Goal: Information Seeking & Learning: Learn about a topic

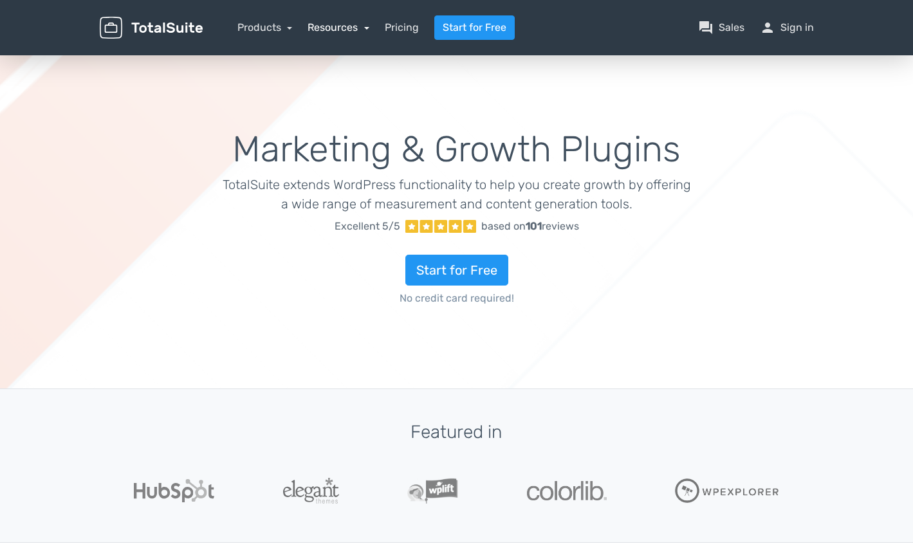
click at [358, 30] on link "Resources" at bounding box center [339, 27] width 62 height 12
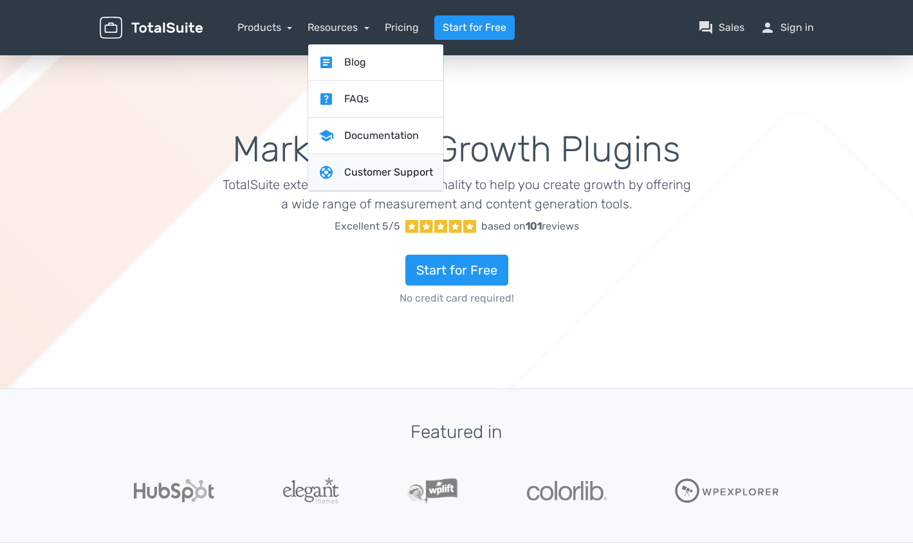
click at [390, 178] on link "support Customer Support" at bounding box center [375, 172] width 135 height 37
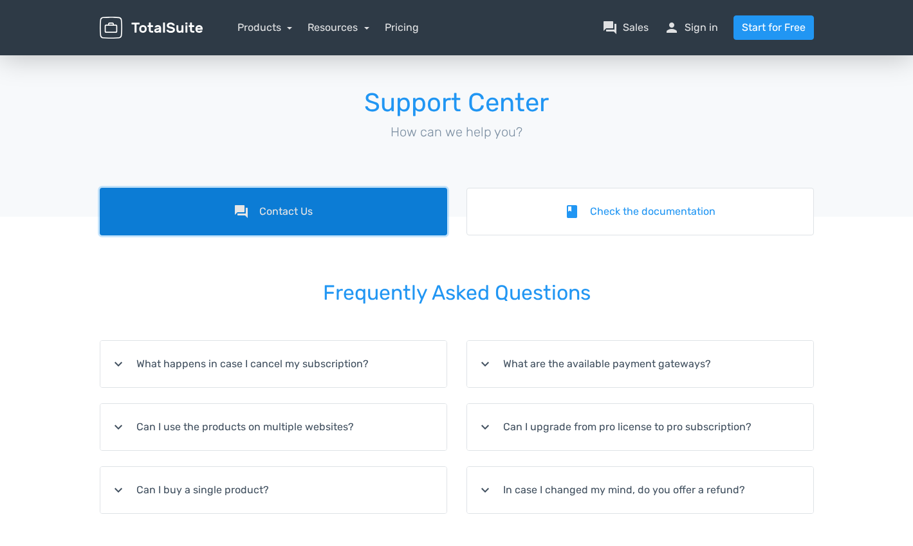
click at [283, 210] on link "forum Contact Us" at bounding box center [273, 212] width 347 height 48
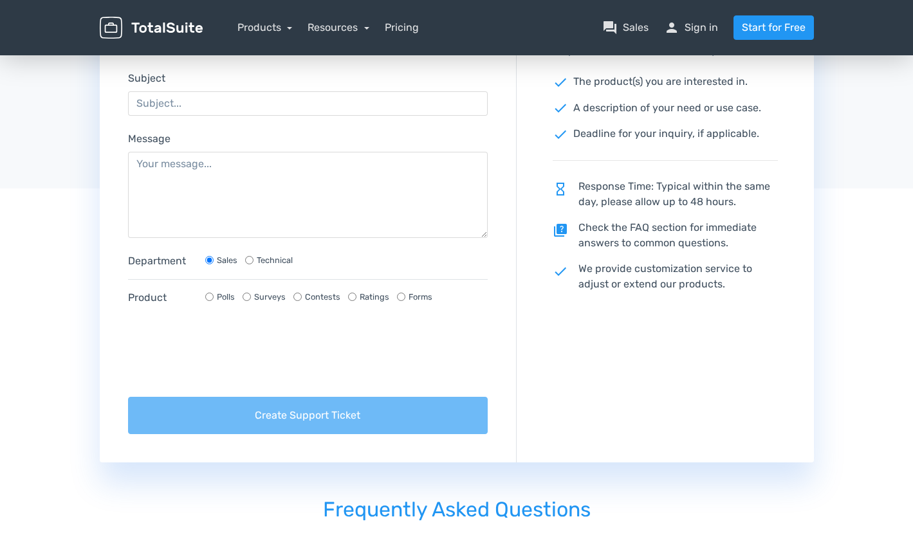
scroll to position [43, 0]
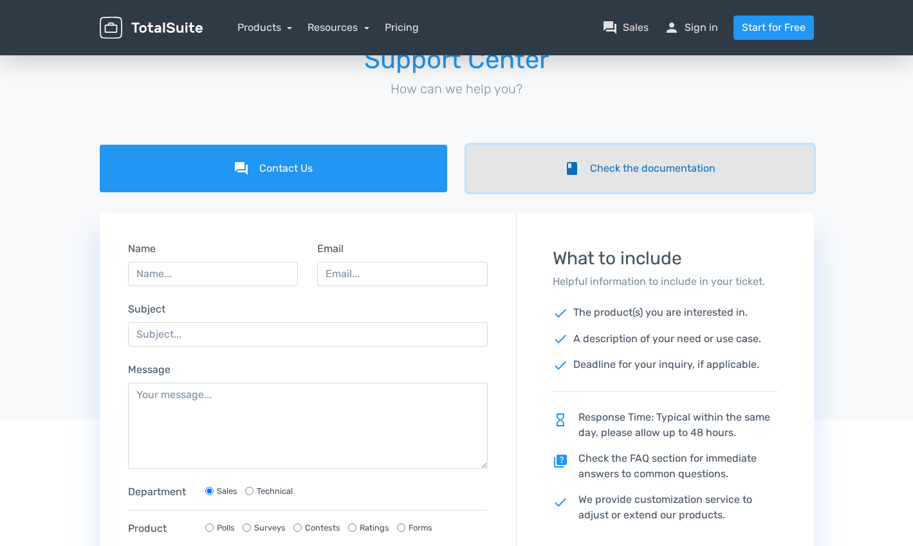
click at [557, 175] on link "book Check the documentation" at bounding box center [639, 169] width 347 height 48
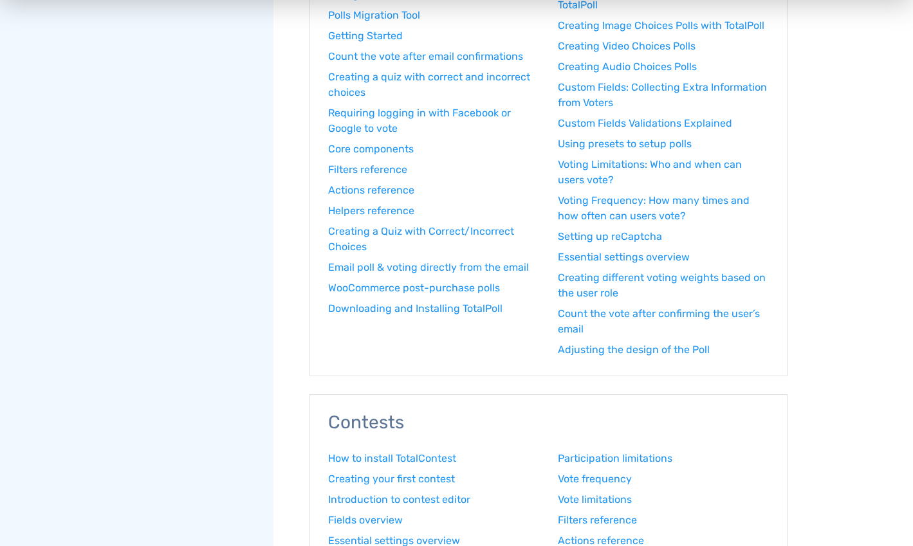
scroll to position [429, 0]
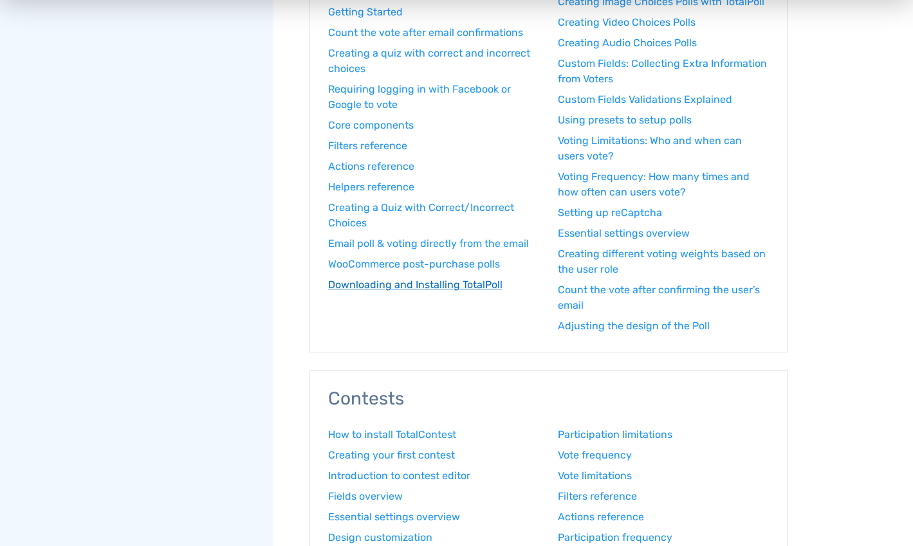
click at [466, 288] on link "Downloading and Installing TotalPoll" at bounding box center [433, 284] width 211 height 15
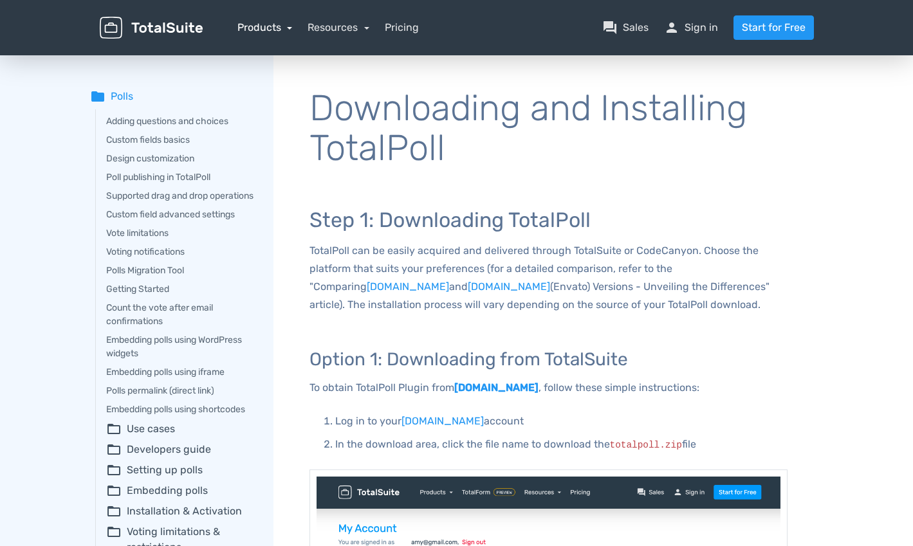
click at [251, 24] on link "Products" at bounding box center [264, 27] width 55 height 12
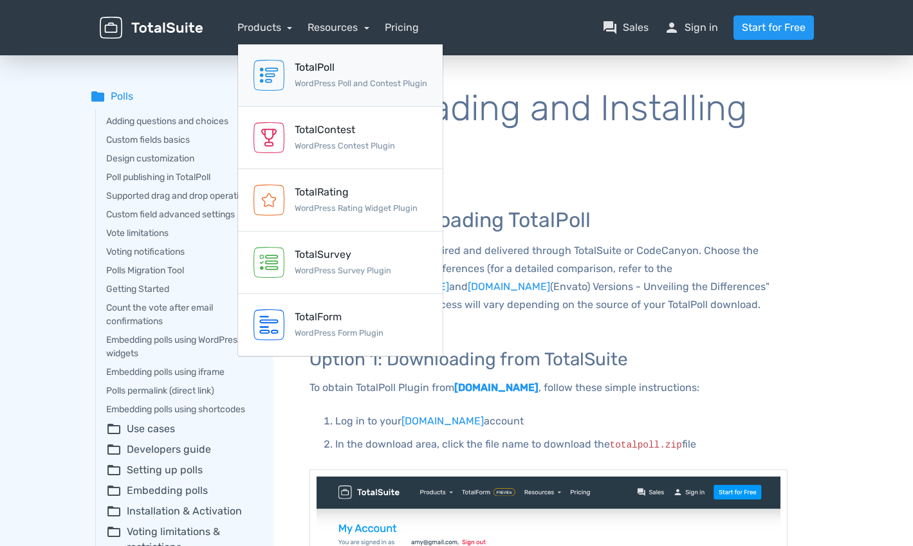
click at [376, 71] on div "TotalPoll" at bounding box center [361, 67] width 133 height 15
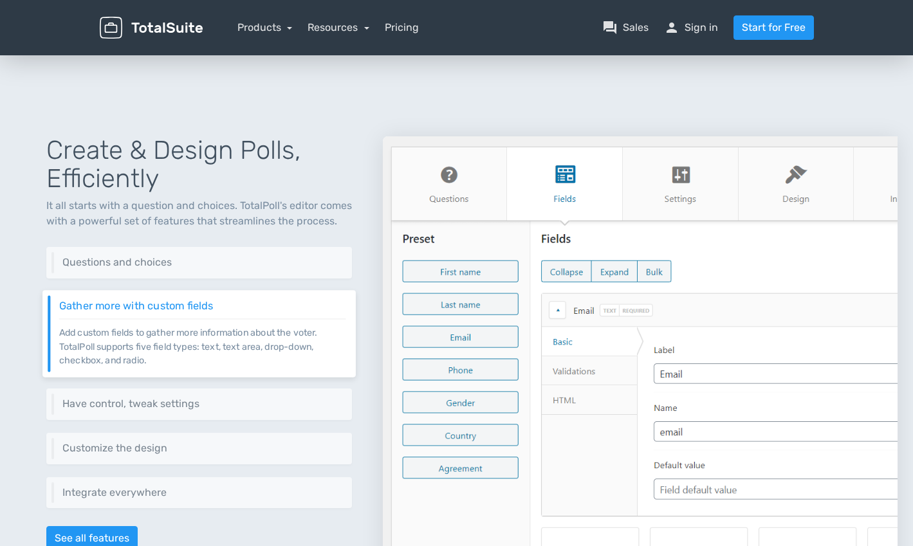
scroll to position [227, 0]
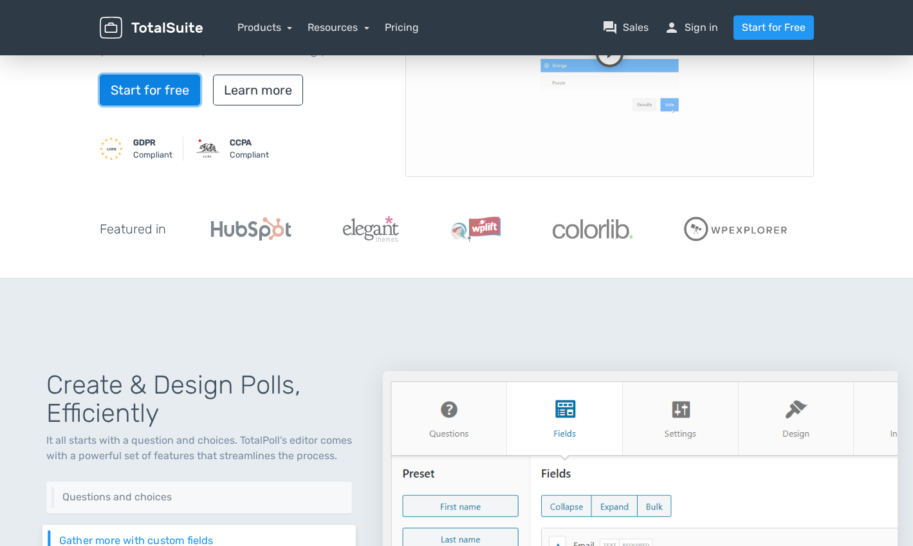
click at [170, 92] on link "Start for free" at bounding box center [150, 90] width 100 height 31
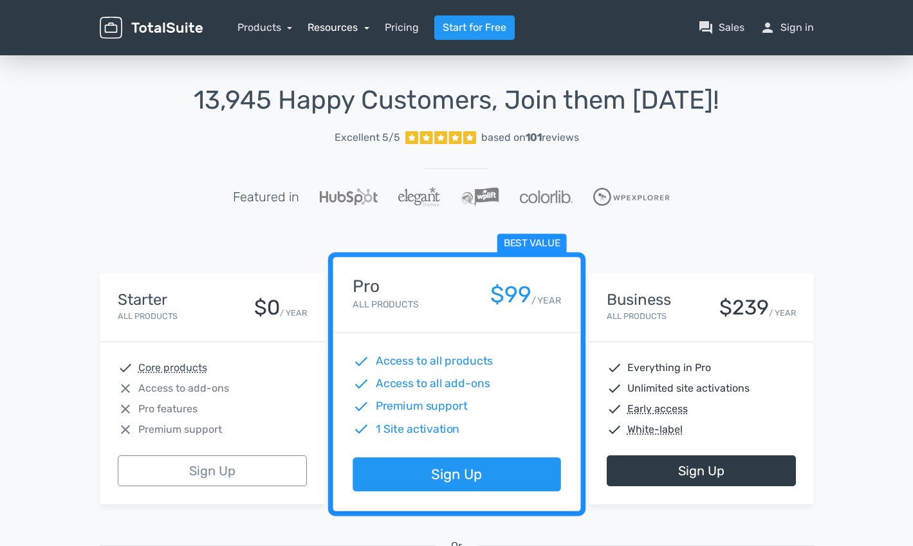
click at [336, 30] on link "Resources" at bounding box center [339, 27] width 62 height 12
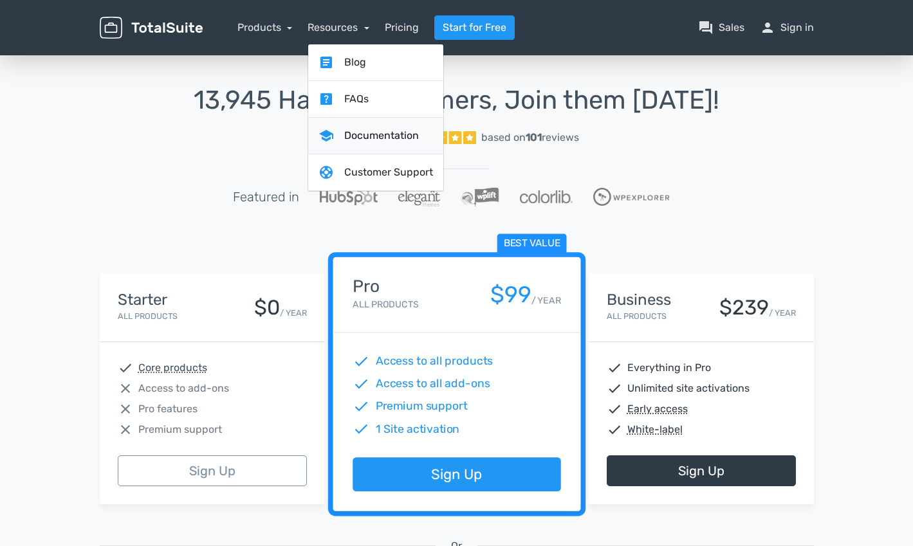
click at [369, 135] on link "school Documentation" at bounding box center [375, 136] width 135 height 37
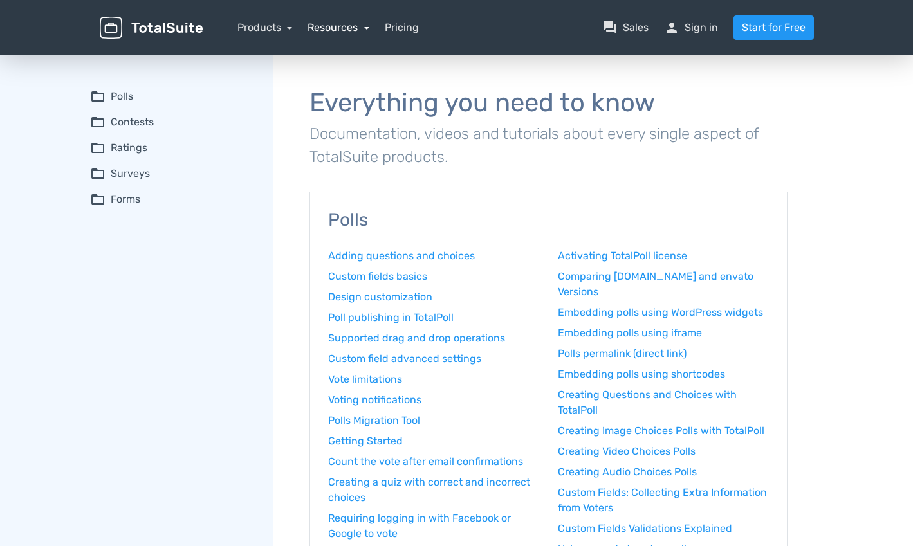
click at [335, 24] on link "Resources" at bounding box center [339, 27] width 62 height 12
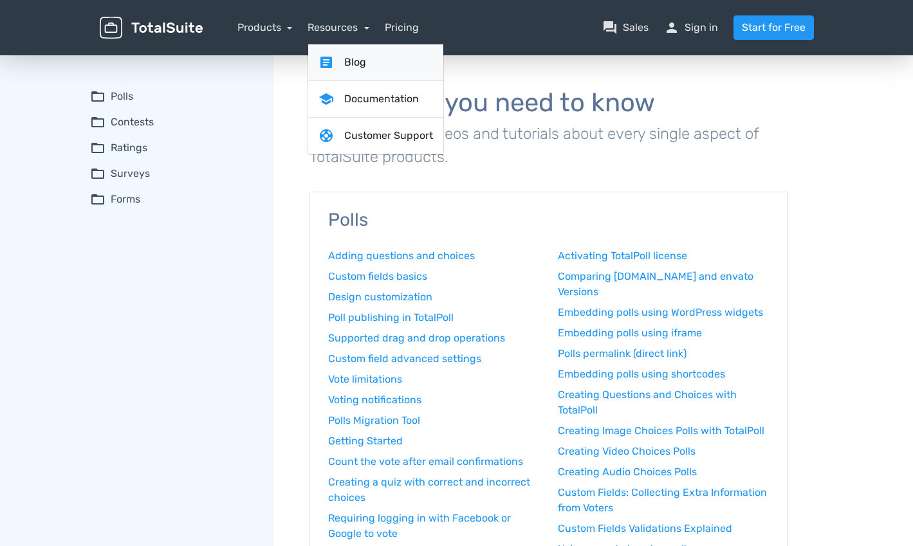
click at [339, 60] on link "article Blog" at bounding box center [375, 62] width 135 height 37
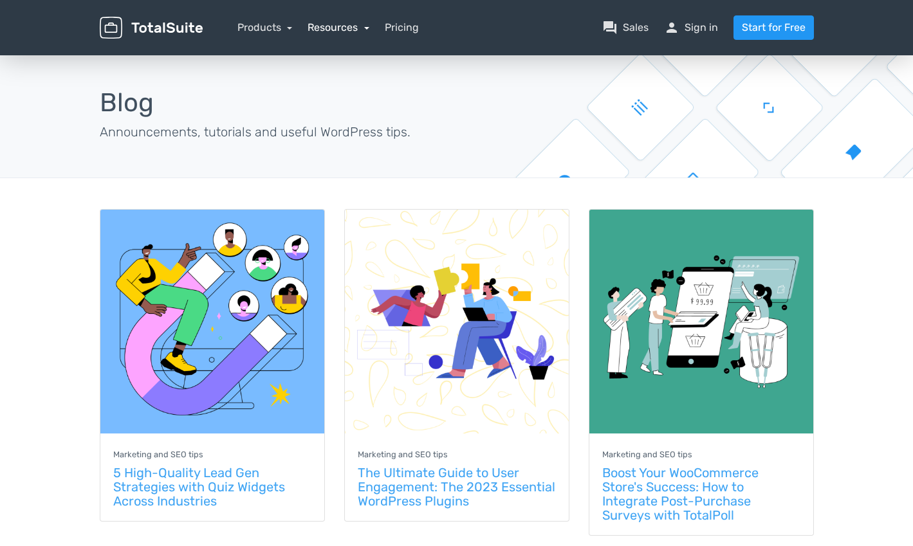
click at [339, 30] on link "Resources" at bounding box center [339, 27] width 62 height 12
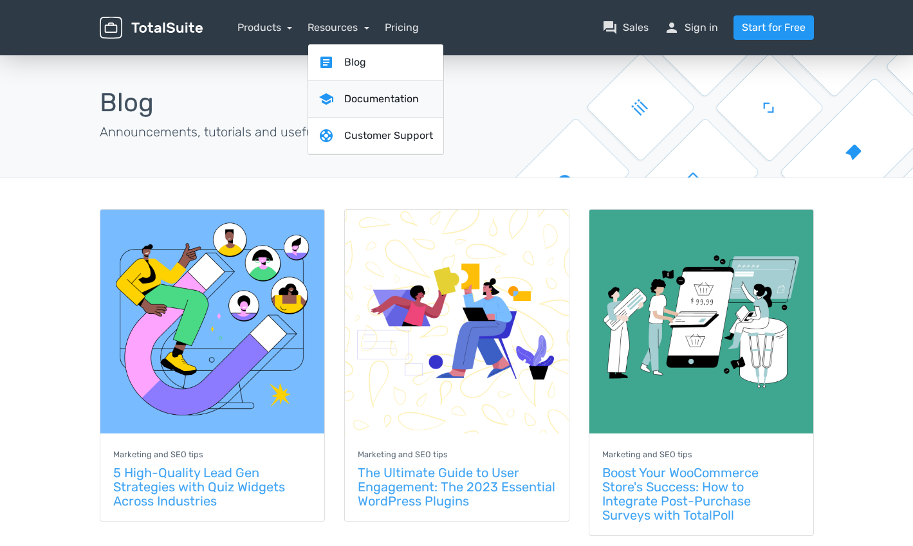
click at [358, 91] on link "school Documentation" at bounding box center [375, 99] width 135 height 37
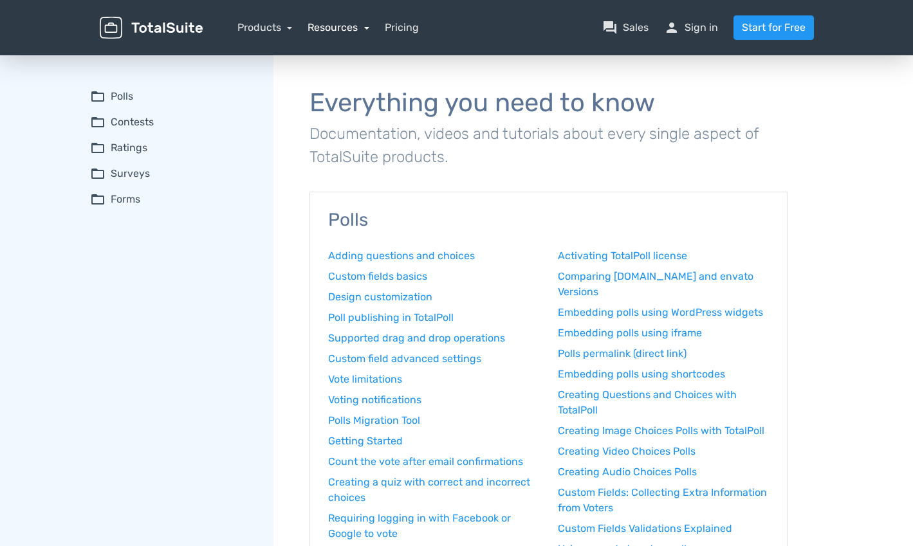
click at [327, 25] on link "Resources" at bounding box center [339, 27] width 62 height 12
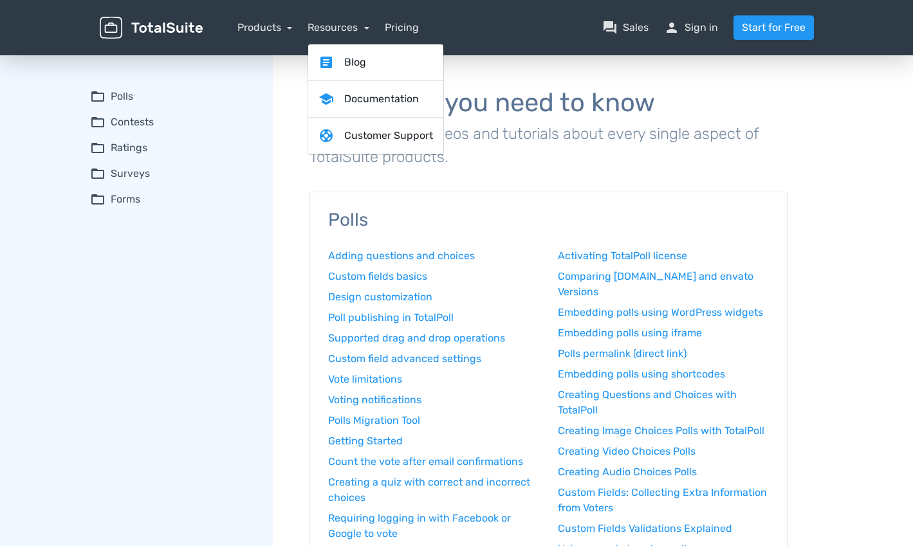
click at [528, 97] on h1 "Everything you need to know" at bounding box center [548, 103] width 478 height 28
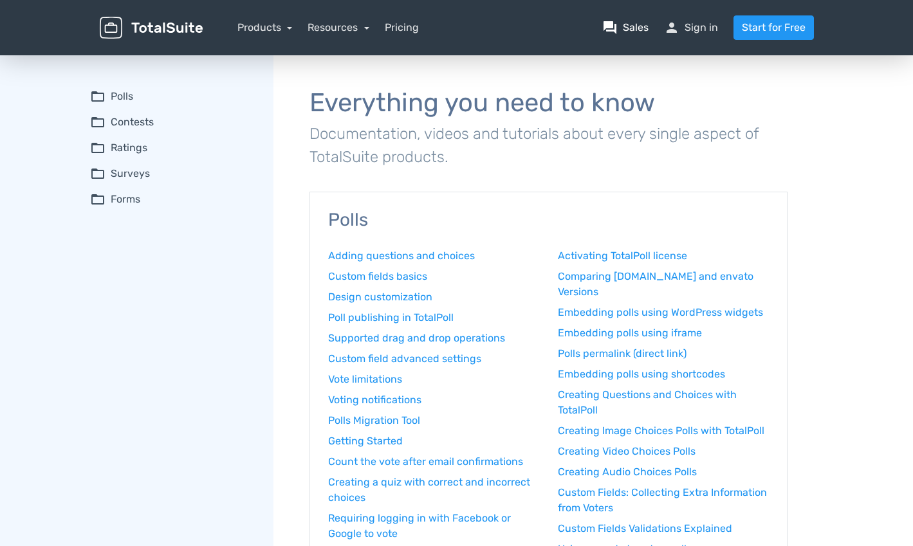
click at [636, 32] on link "question_answer Sales" at bounding box center [625, 27] width 46 height 15
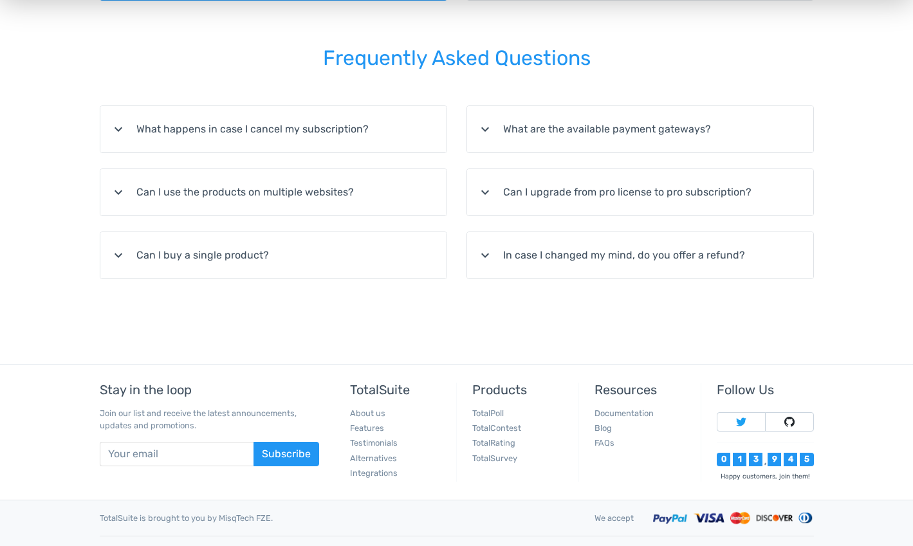
scroll to position [215, 0]
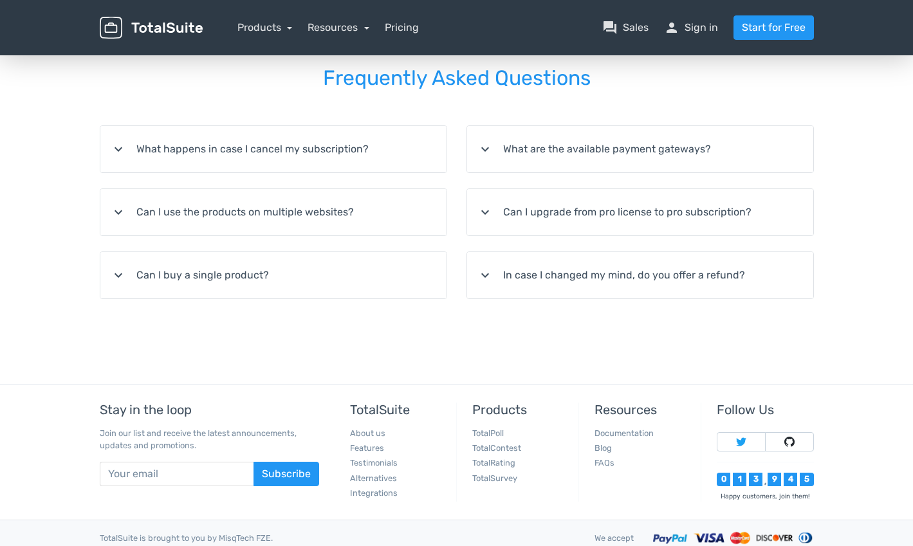
click at [516, 169] on summary "expand_more What are the available payment gateways?" at bounding box center [640, 149] width 346 height 46
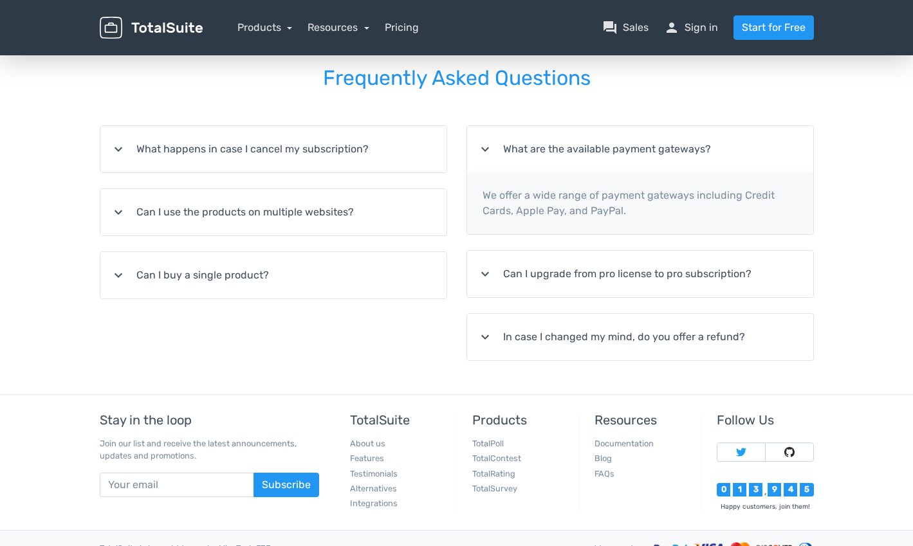
click at [521, 154] on summary "expand_more What are the available payment gateways?" at bounding box center [640, 149] width 346 height 46
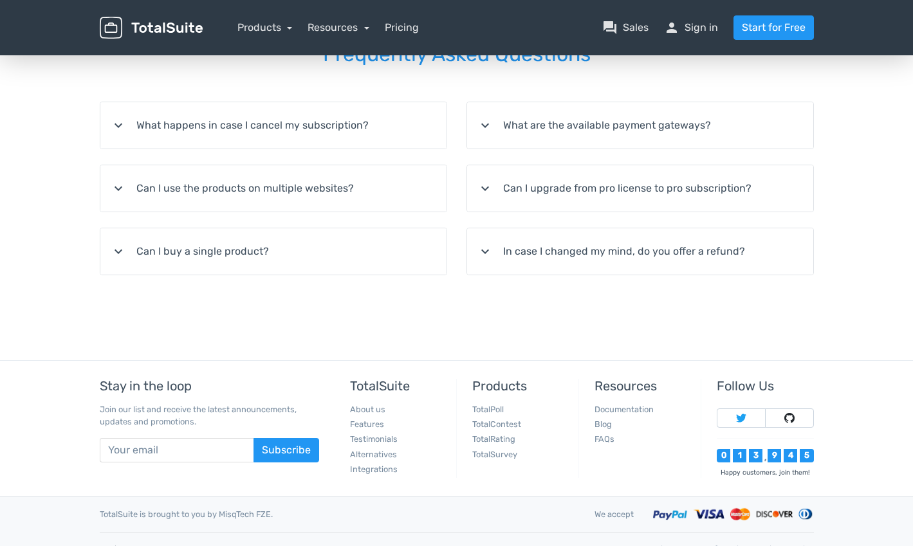
scroll to position [258, 0]
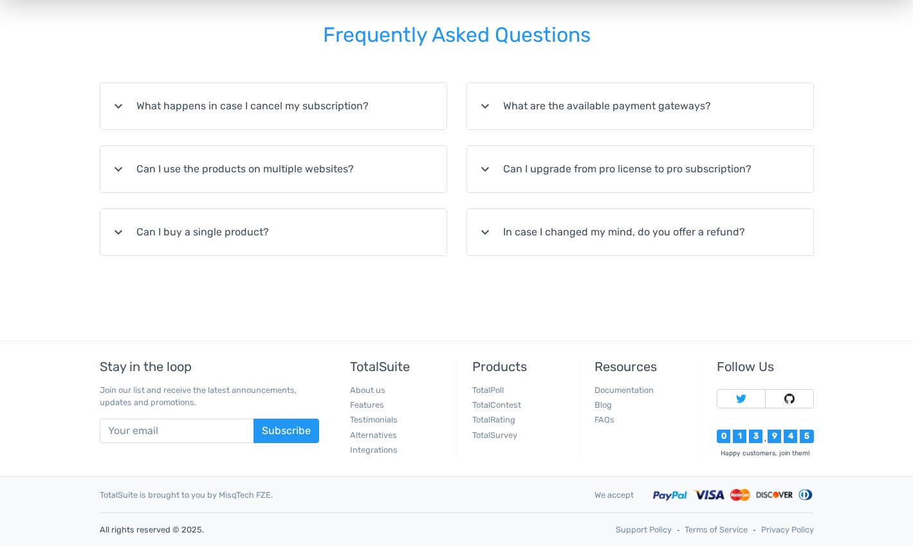
drag, startPoint x: 833, startPoint y: 495, endPoint x: 324, endPoint y: 499, distance: 509.5
click at [289, 501] on div "TotalSuite is brought to you by MisqTech FZE. We accept All rights reserved © 2…" at bounding box center [456, 511] width 913 height 69
click at [325, 499] on div "TotalSuite is brought to you by MisqTech FZE." at bounding box center [337, 495] width 495 height 12
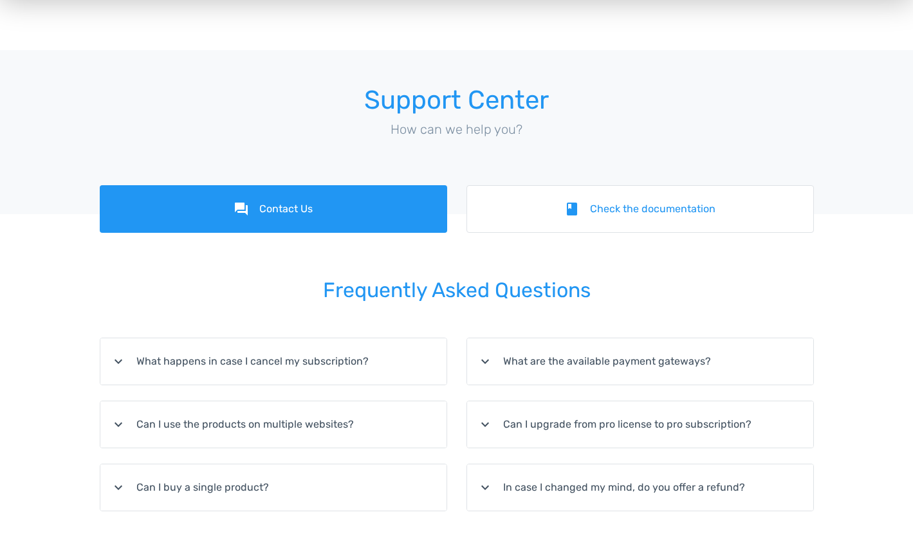
scroll to position [0, 0]
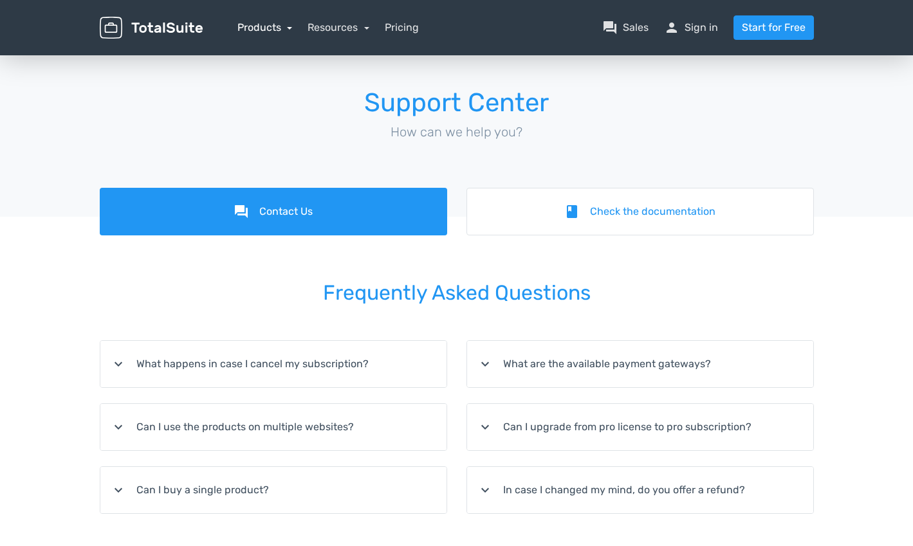
click at [257, 27] on link "Products" at bounding box center [264, 27] width 55 height 12
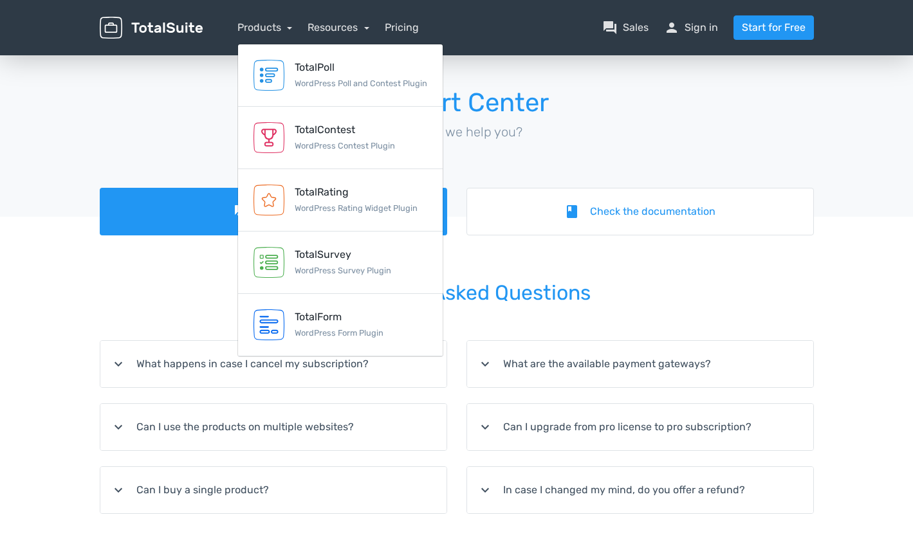
click at [193, 122] on p "How can we help you?" at bounding box center [457, 131] width 714 height 19
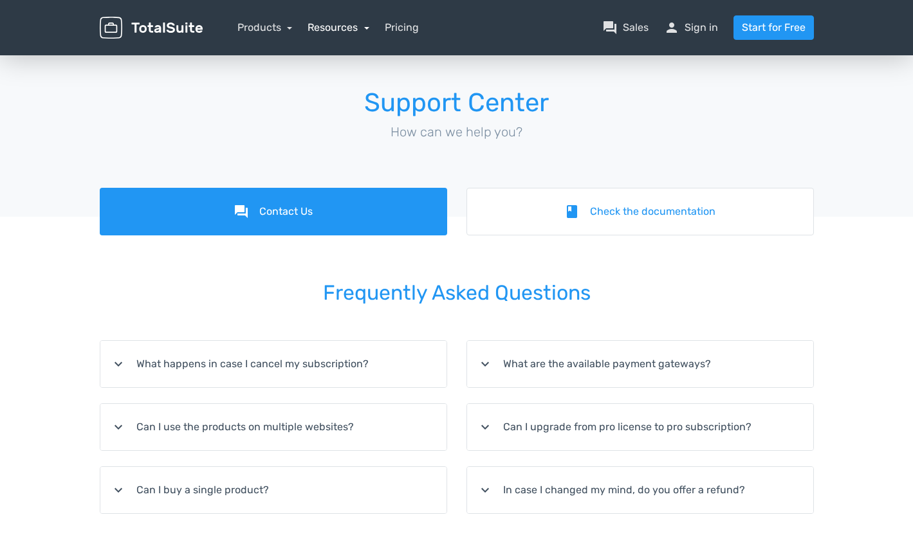
click at [340, 23] on link "Resources" at bounding box center [339, 27] width 62 height 12
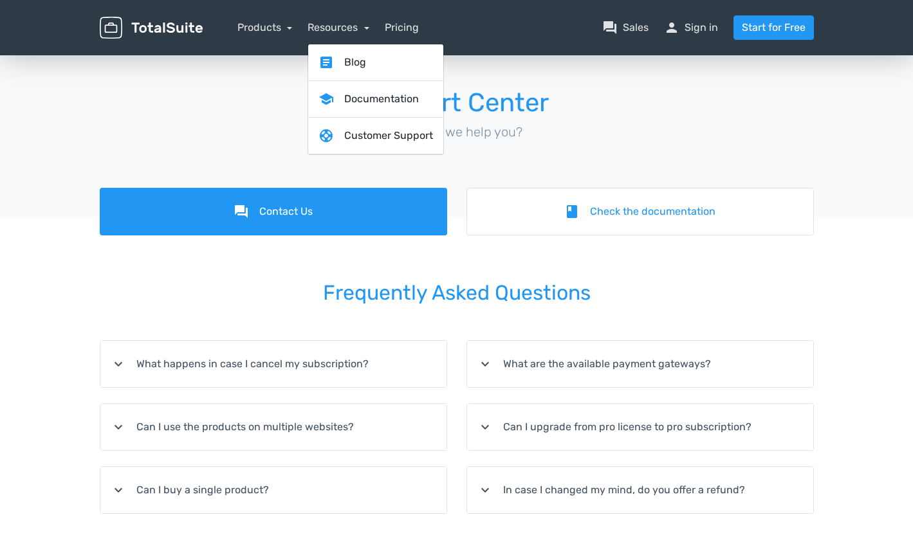
click at [244, 92] on h1 "Support Center" at bounding box center [457, 103] width 714 height 28
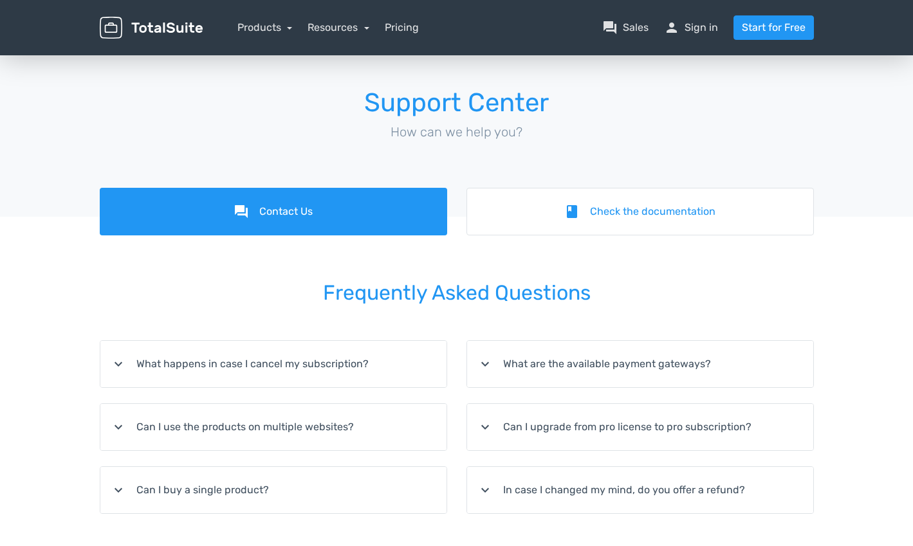
click at [185, 21] on img at bounding box center [151, 28] width 103 height 23
